Goal: Use online tool/utility: Utilize a website feature to perform a specific function

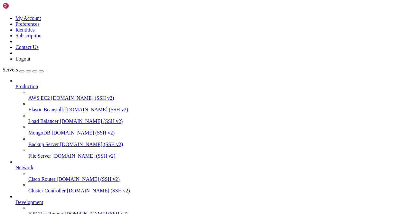
scroll to position [80, 0]
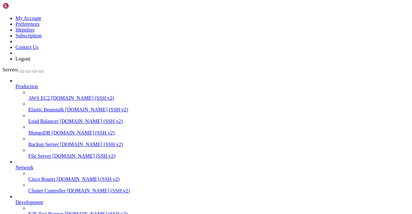
scroll to position [0, 0]
